Goal: Find specific page/section: Find specific page/section

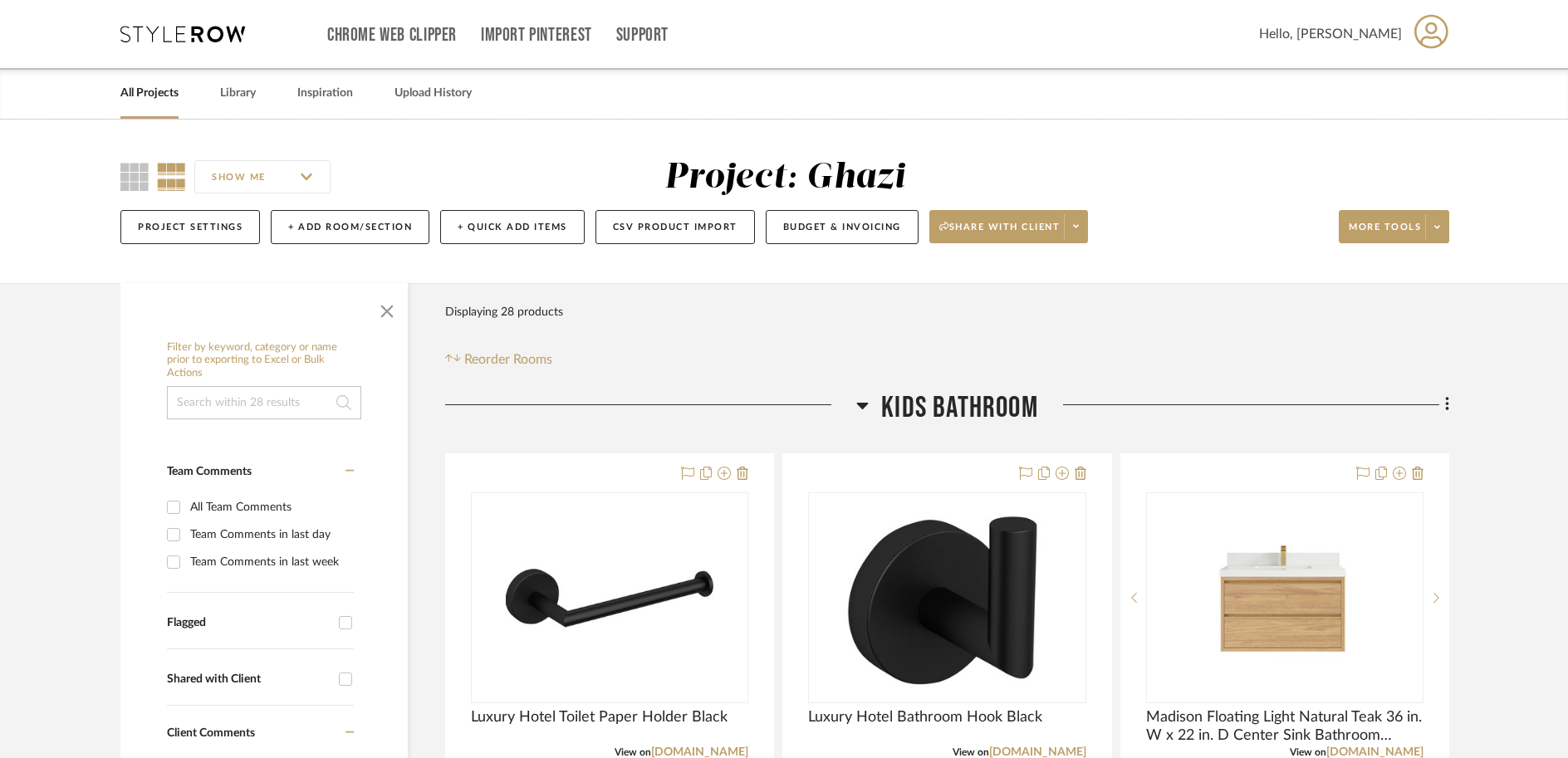
click at [215, 38] on icon at bounding box center [183, 34] width 125 height 17
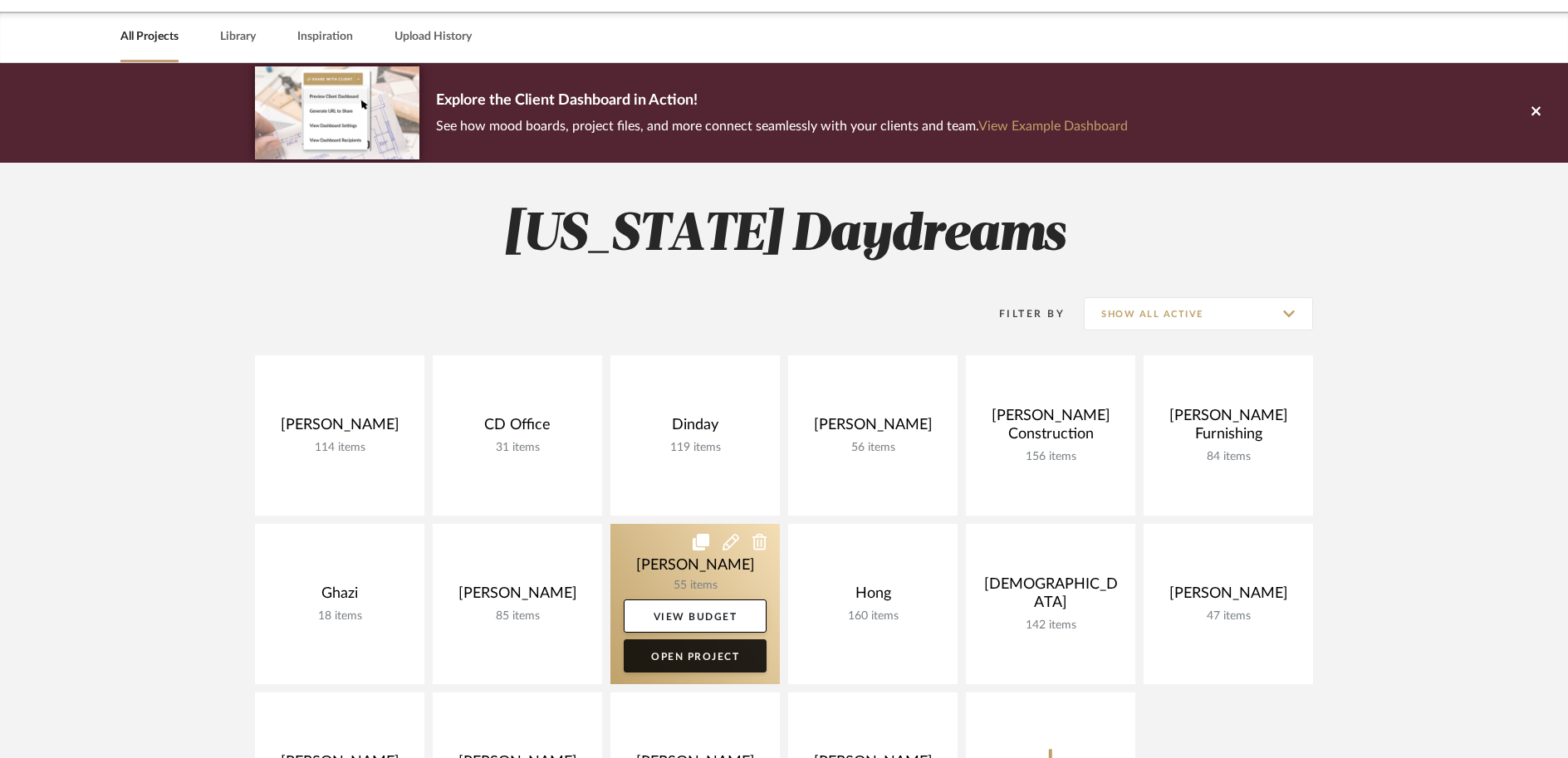
scroll to position [226, 0]
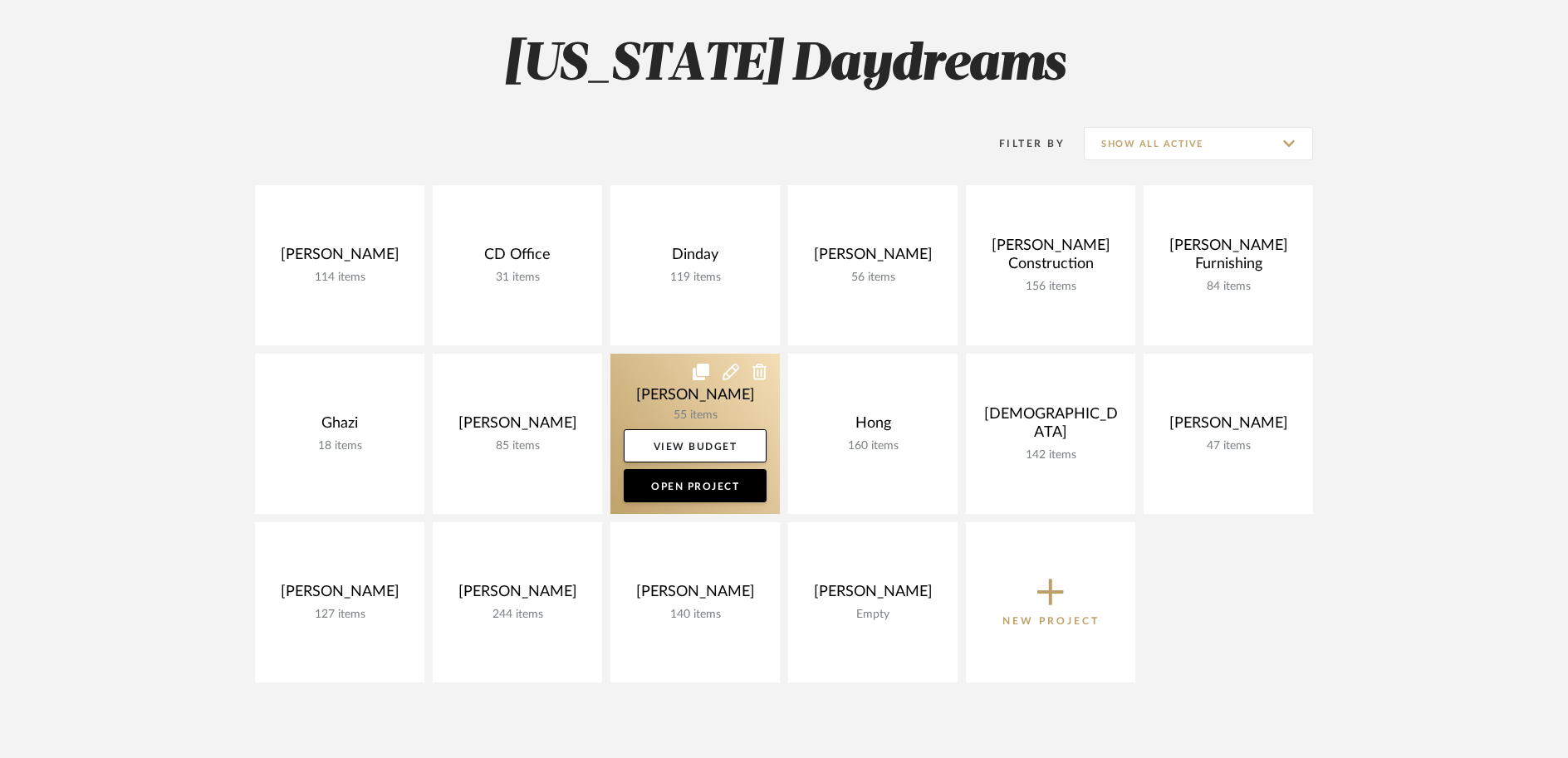
click at [648, 402] on link at bounding box center [695, 434] width 170 height 161
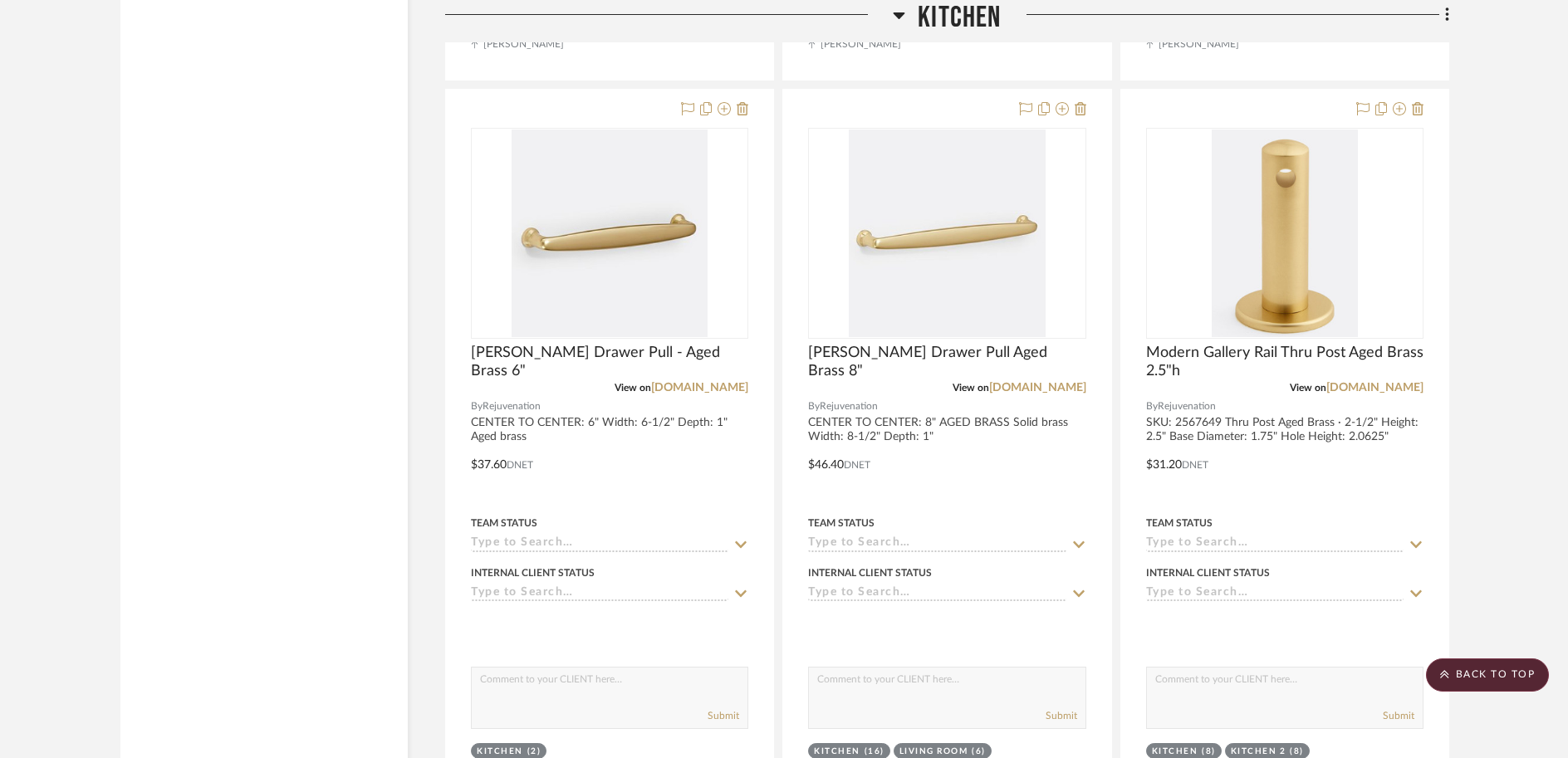
scroll to position [5251, 0]
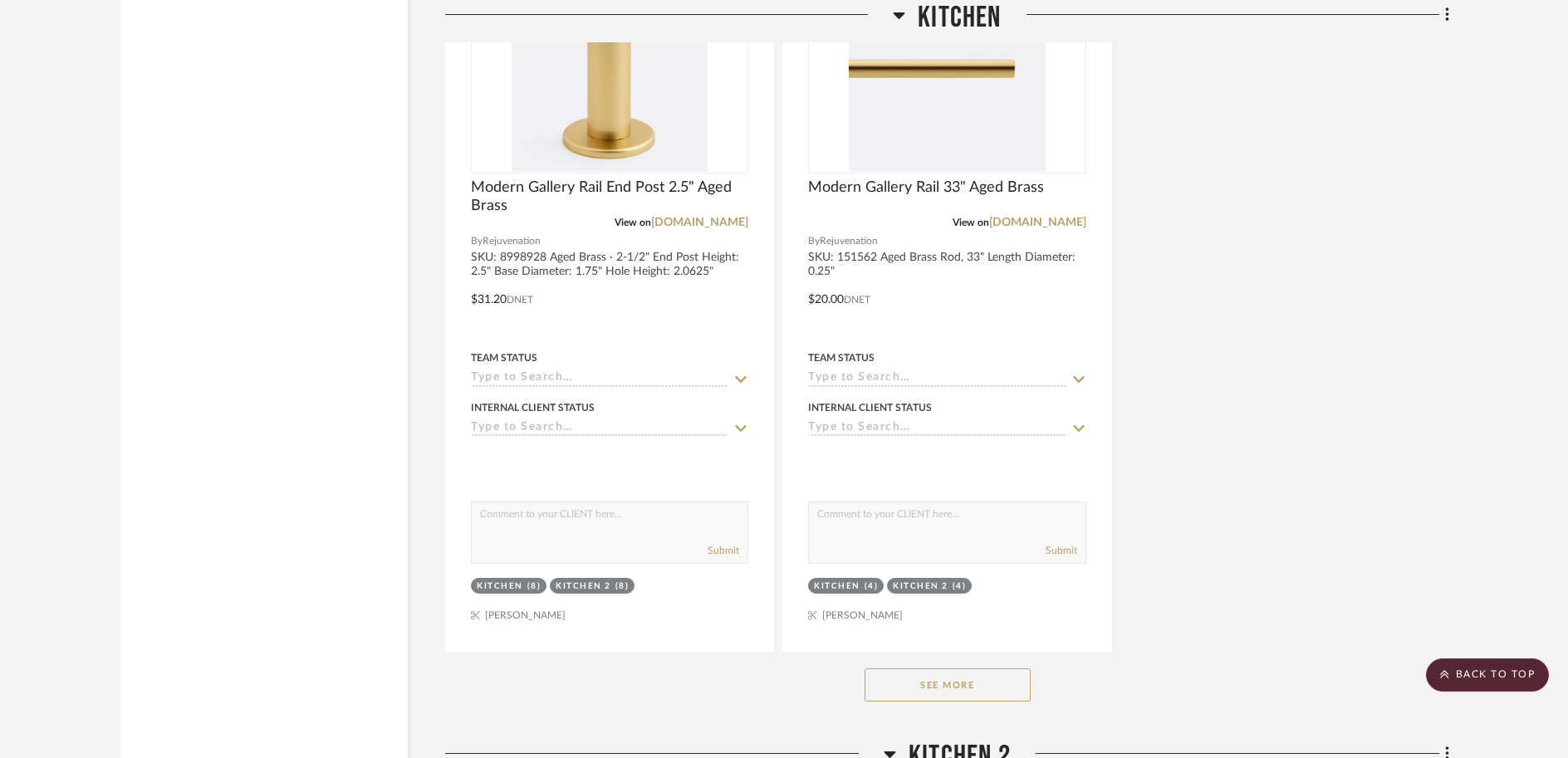
click at [943, 693] on button "See More" at bounding box center [948, 684] width 166 height 33
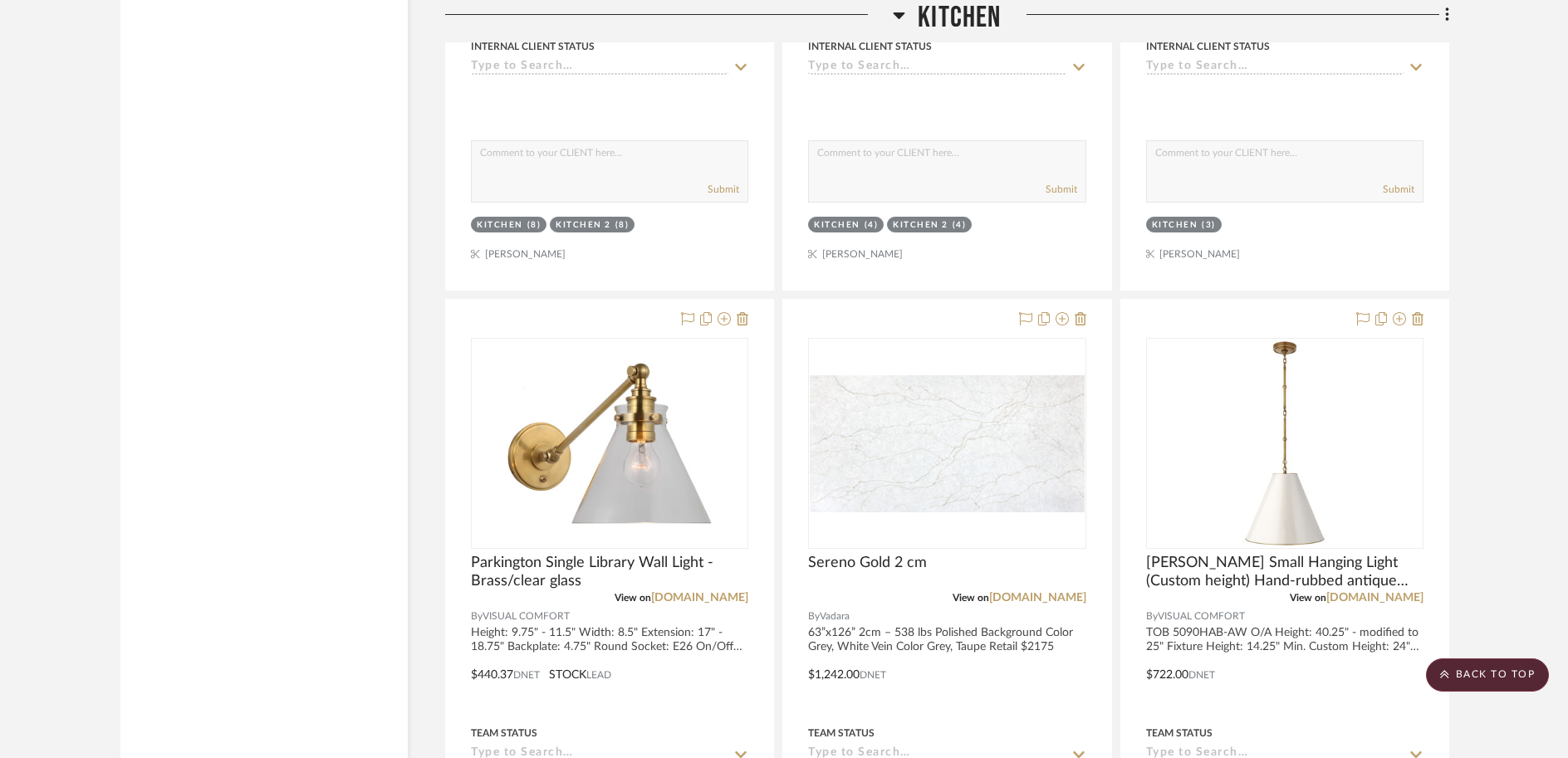
scroll to position [5688, 0]
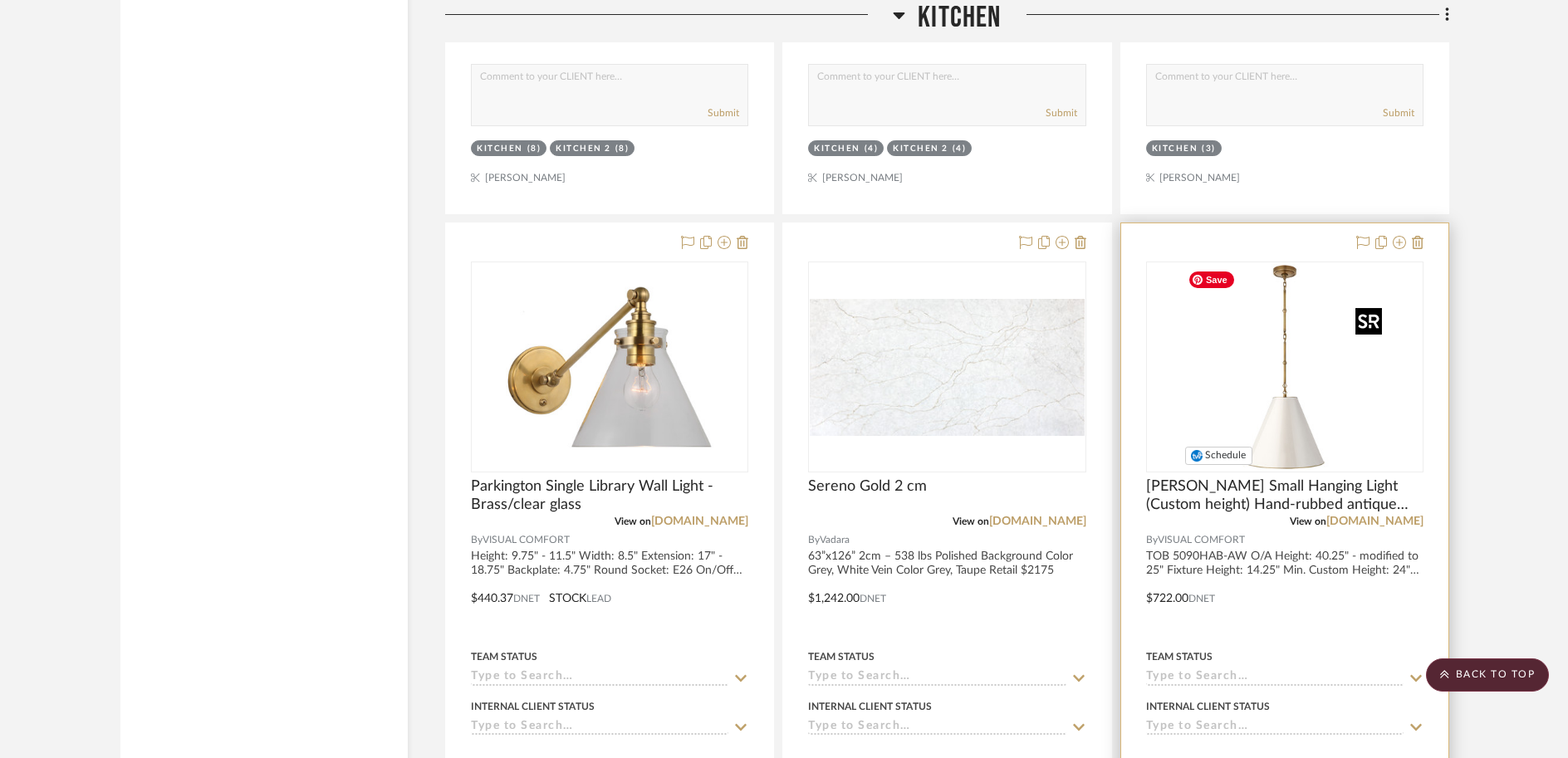
click at [1326, 389] on img "0" at bounding box center [1285, 367] width 207 height 207
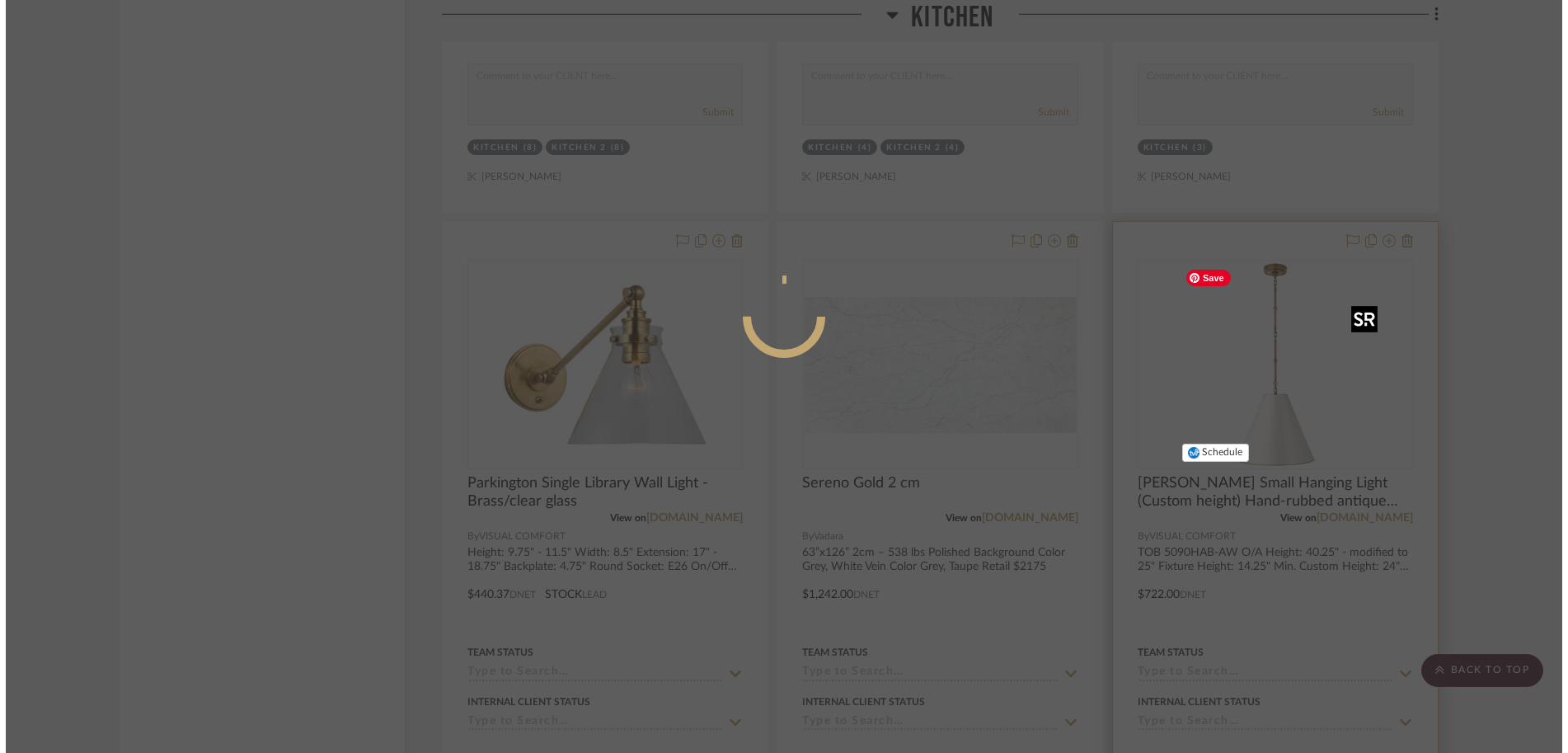
scroll to position [0, 0]
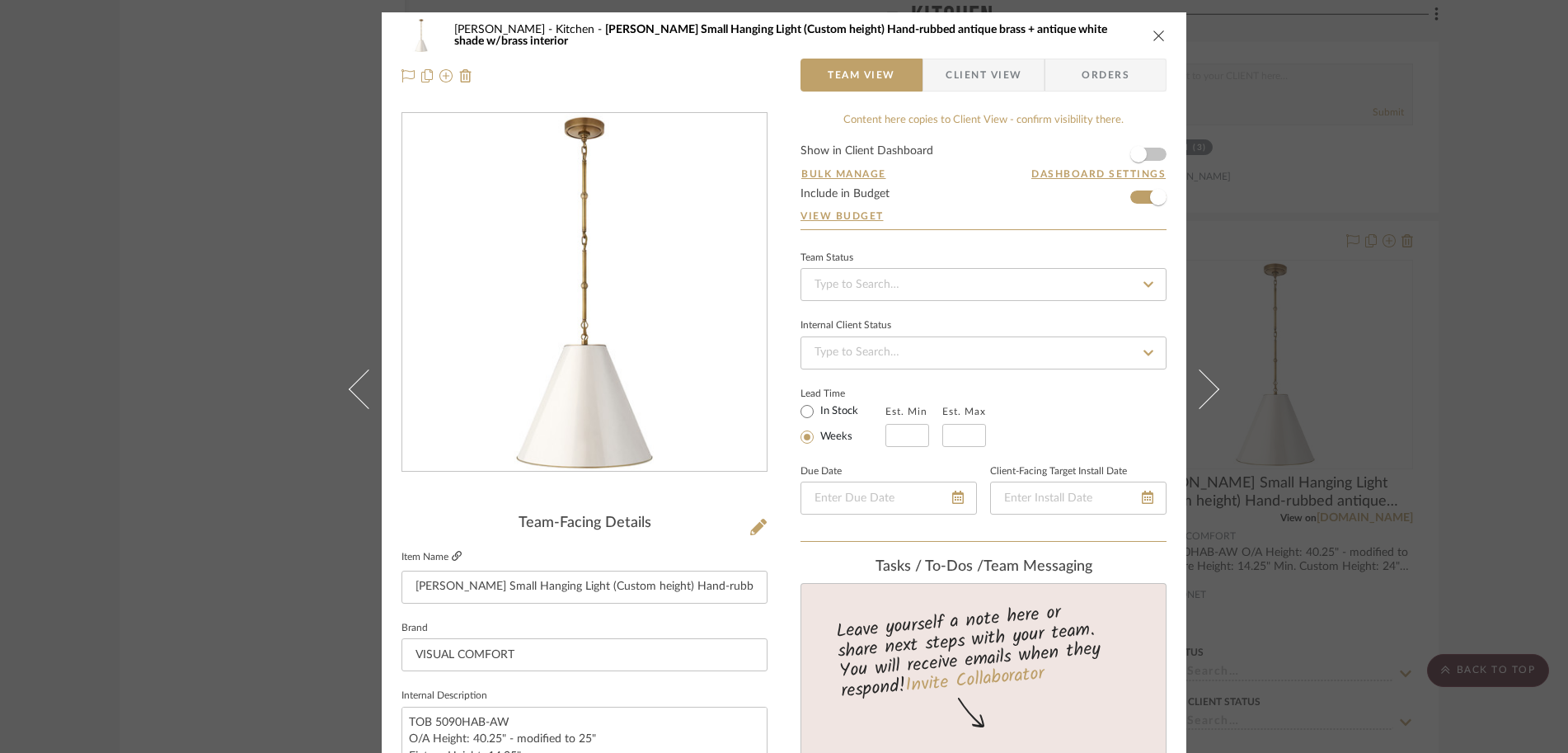
click at [452, 558] on icon at bounding box center [457, 556] width 10 height 10
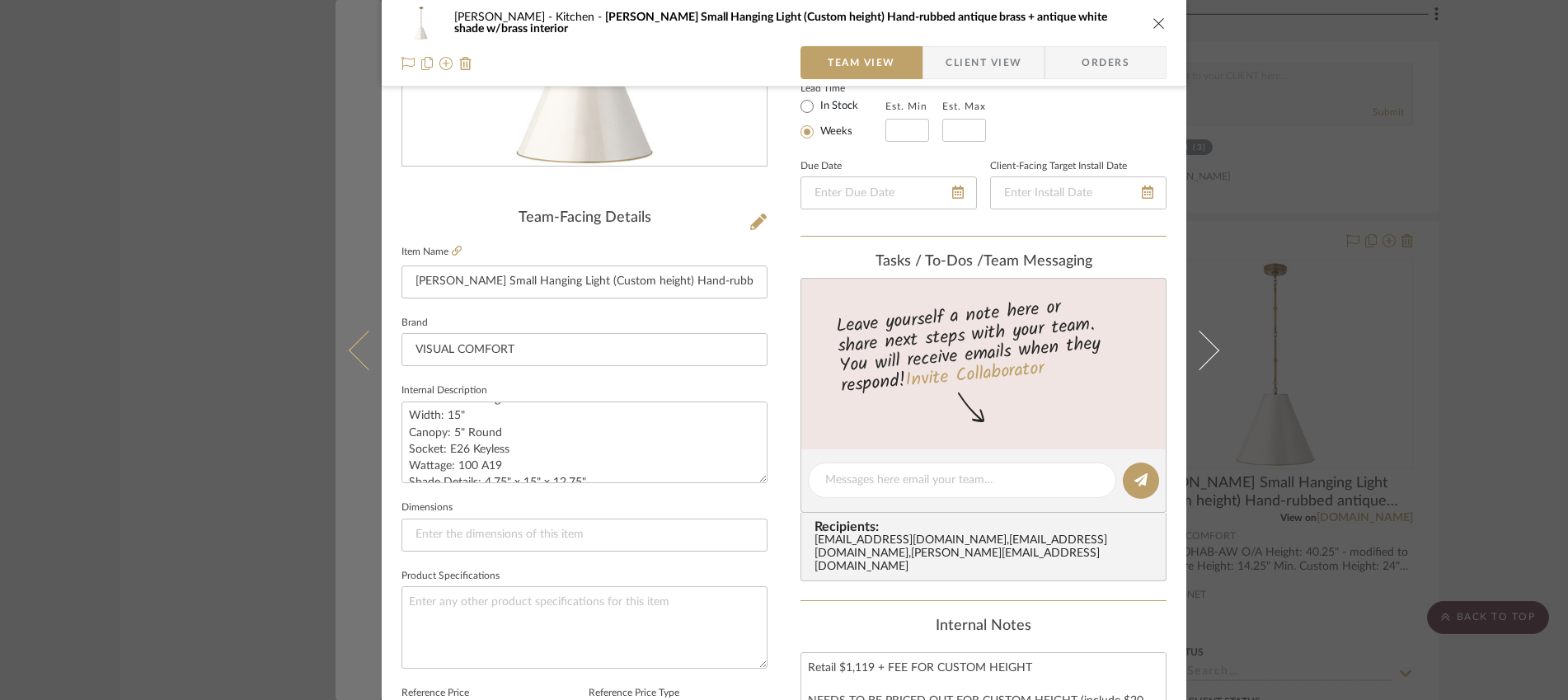
scroll to position [152, 0]
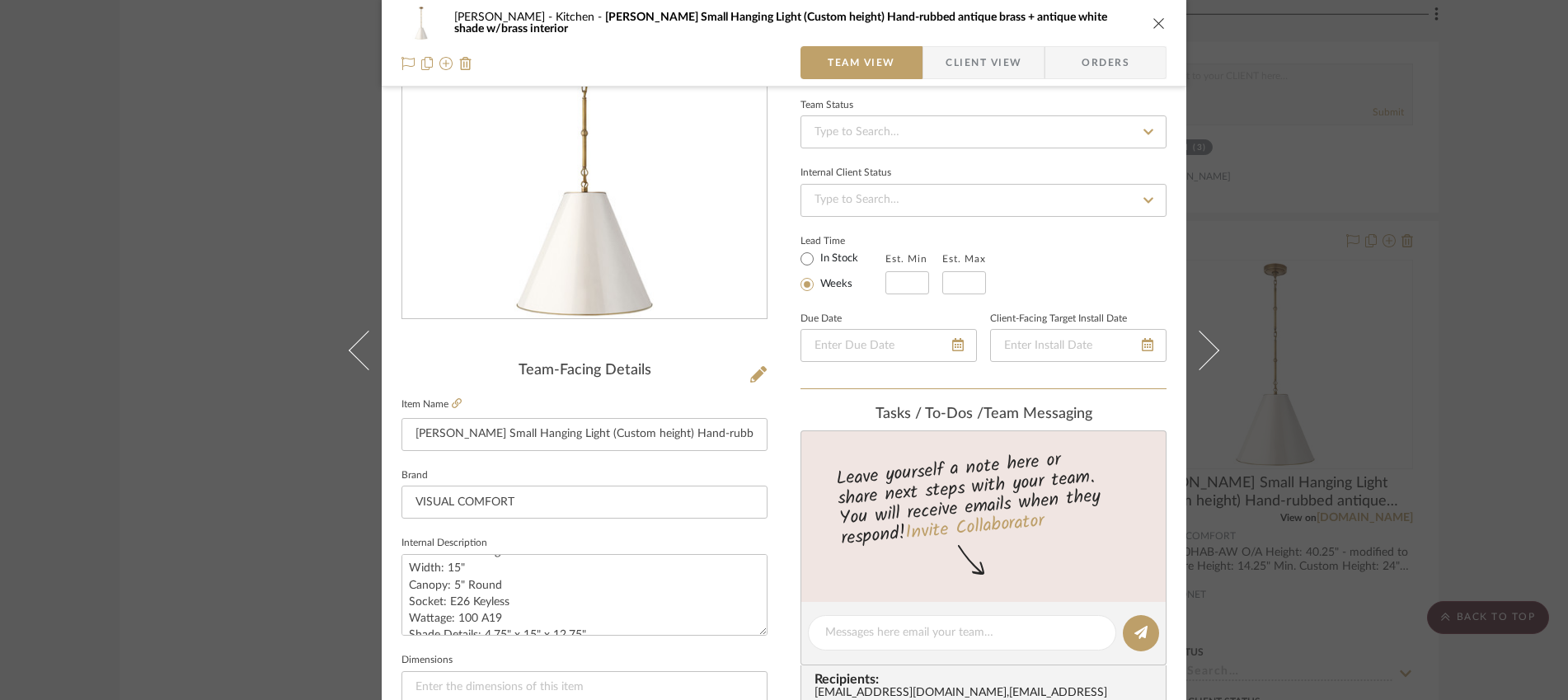
click at [327, 318] on div "[PERSON_NAME] Kitchen [PERSON_NAME] Small Hanging Light (Custom height) Hand-ru…" at bounding box center [784, 350] width 1568 height 700
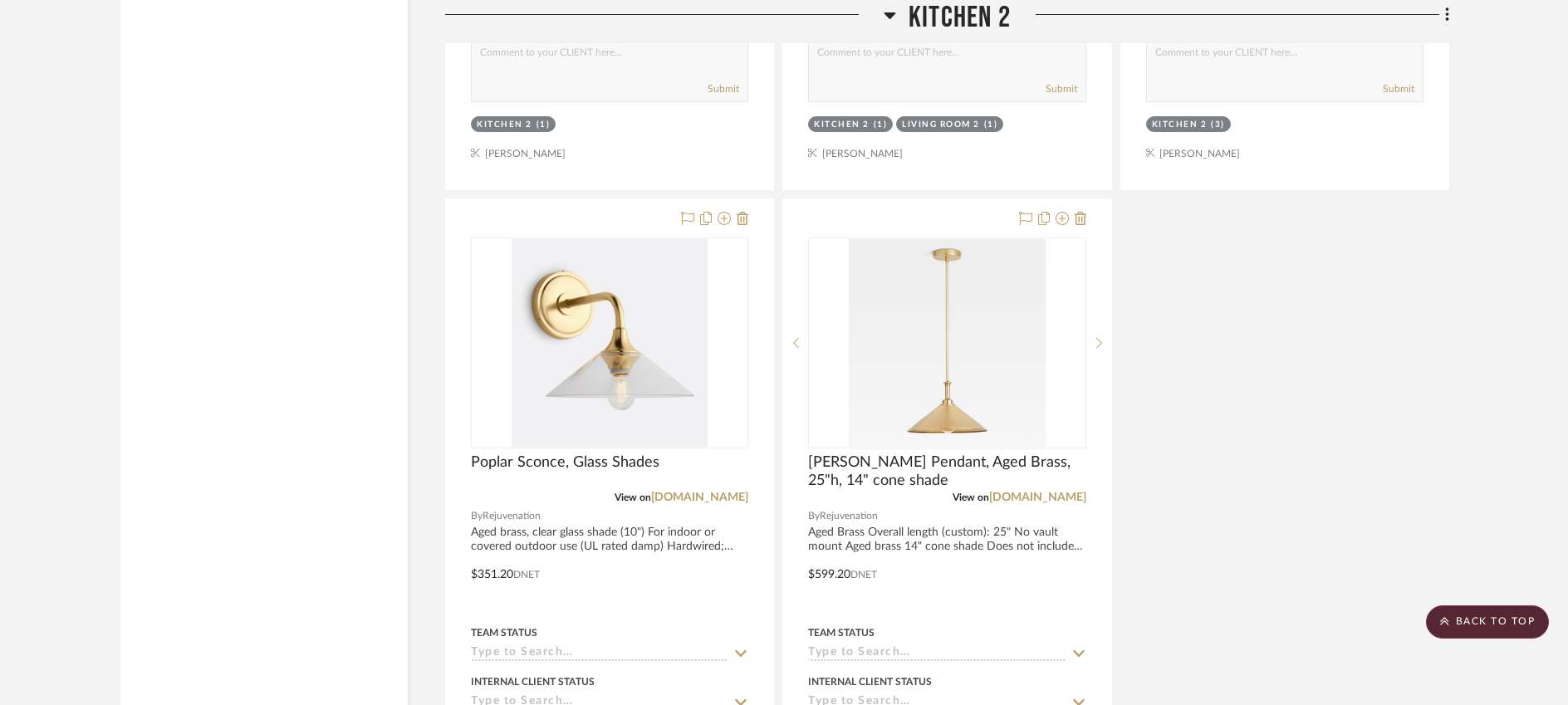
scroll to position [9537, 0]
